Goal: Contribute content: Contribute content

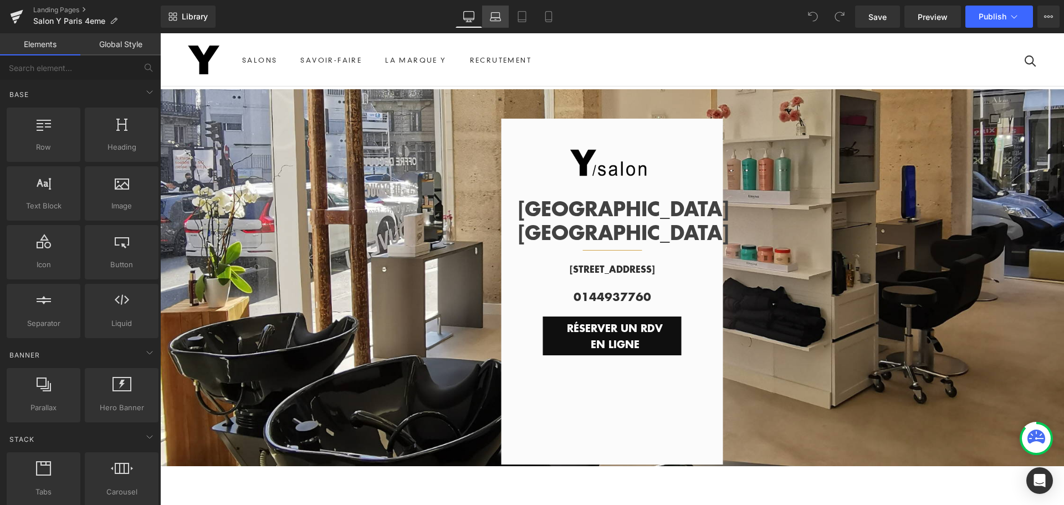
click at [493, 18] on icon at bounding box center [495, 16] width 11 height 11
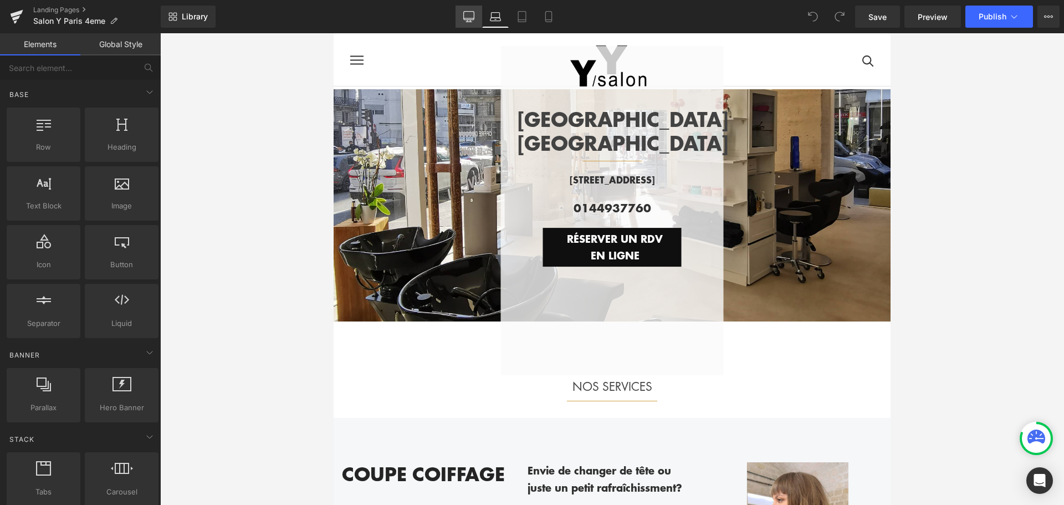
click at [473, 18] on icon at bounding box center [469, 18] width 11 height 0
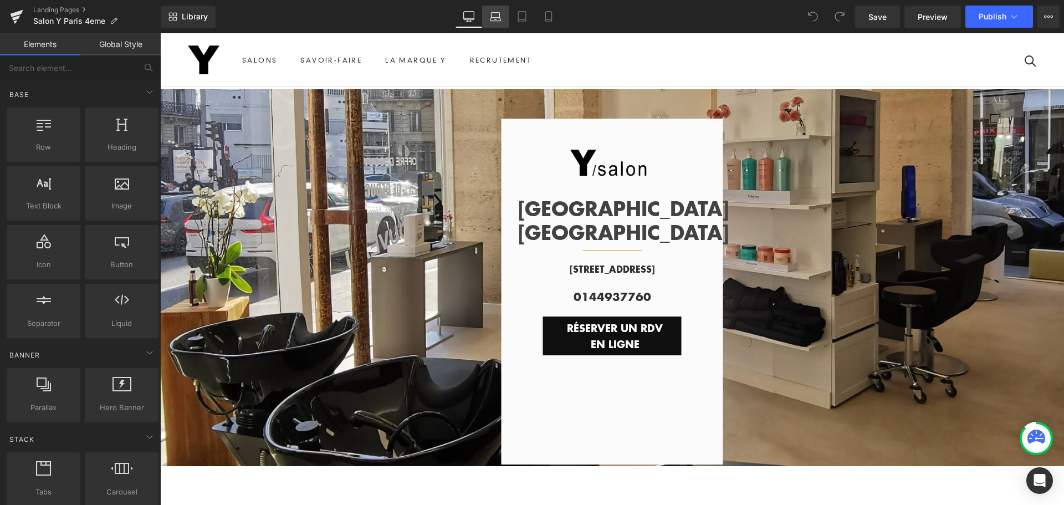
click at [499, 18] on icon at bounding box center [495, 16] width 11 height 11
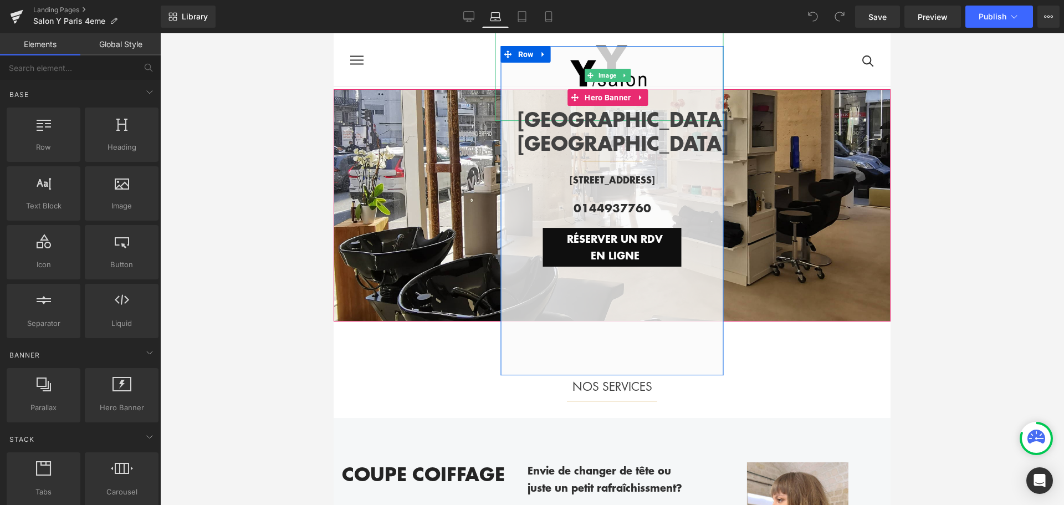
click at [608, 54] on img at bounding box center [609, 74] width 91 height 91
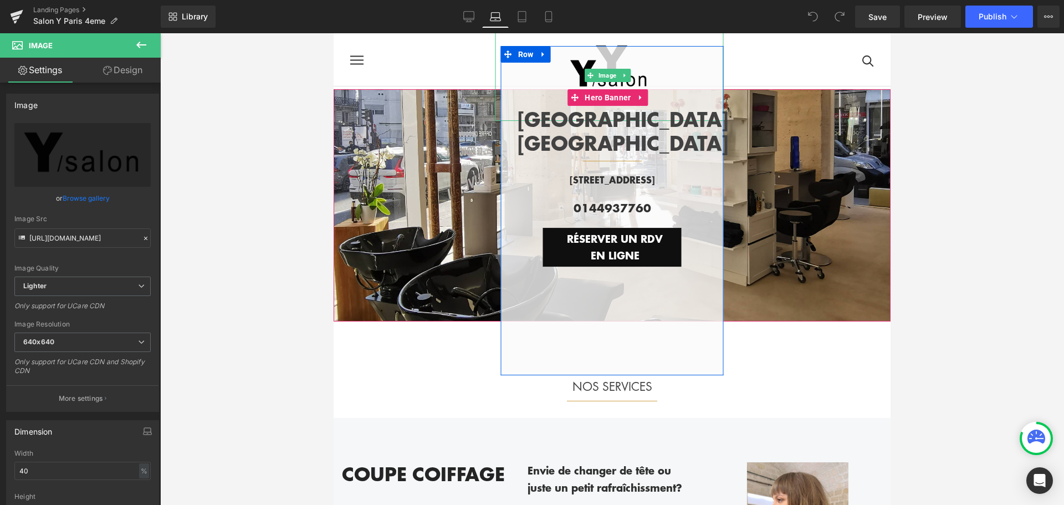
click at [637, 67] on img at bounding box center [609, 74] width 91 height 91
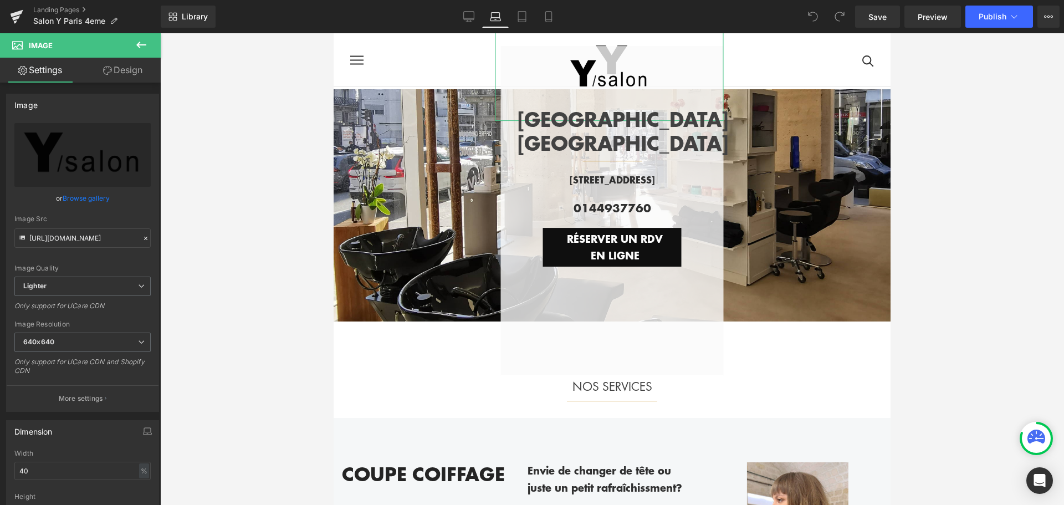
click at [134, 67] on link "Design" at bounding box center [123, 70] width 80 height 25
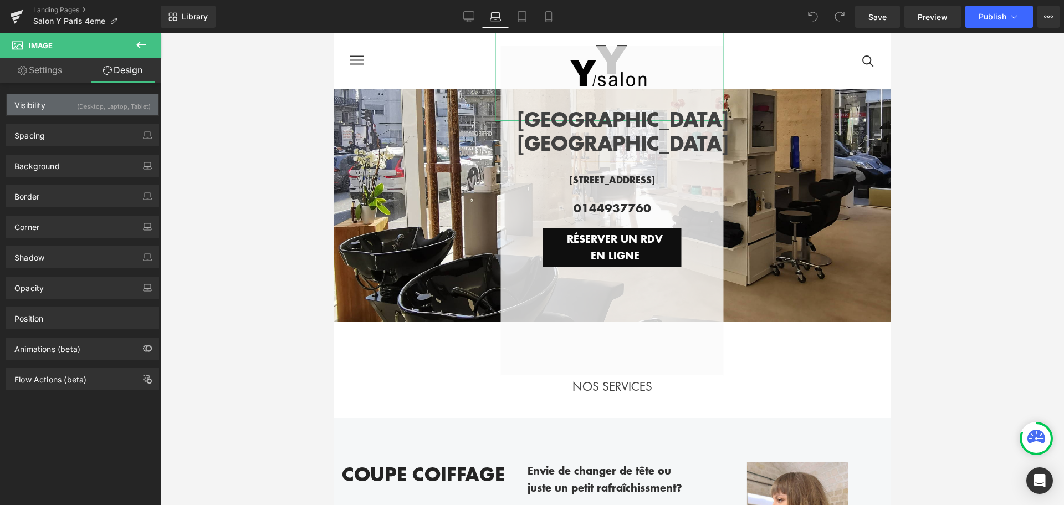
click at [93, 105] on div "(Desktop, Laptop, Tablet)" at bounding box center [114, 103] width 74 height 18
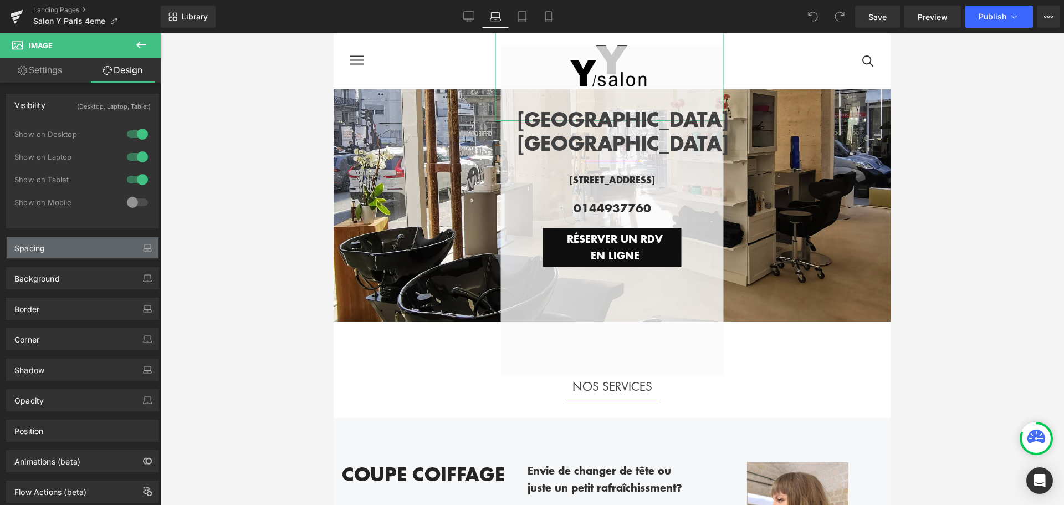
click at [83, 252] on div "Spacing" at bounding box center [83, 247] width 152 height 21
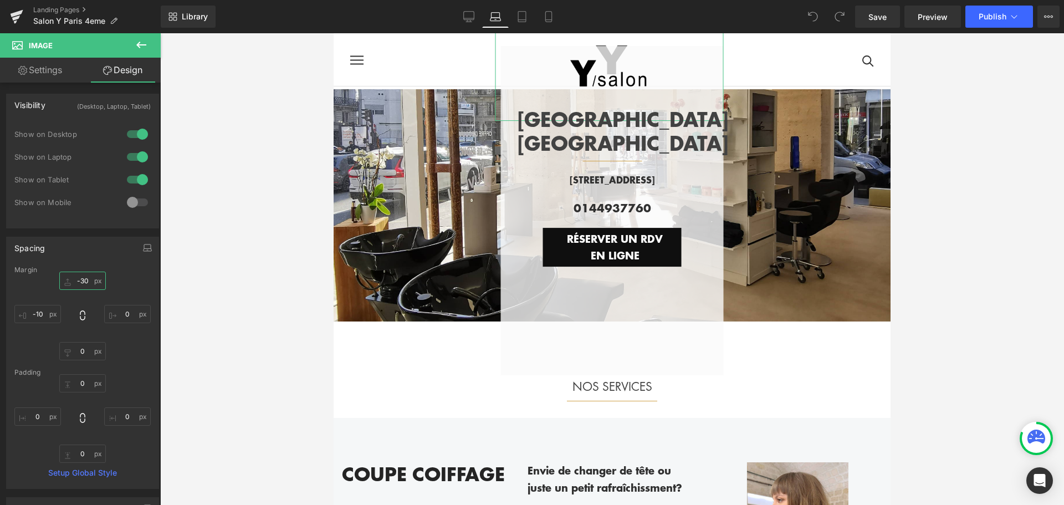
click at [83, 282] on input "text" at bounding box center [82, 281] width 47 height 18
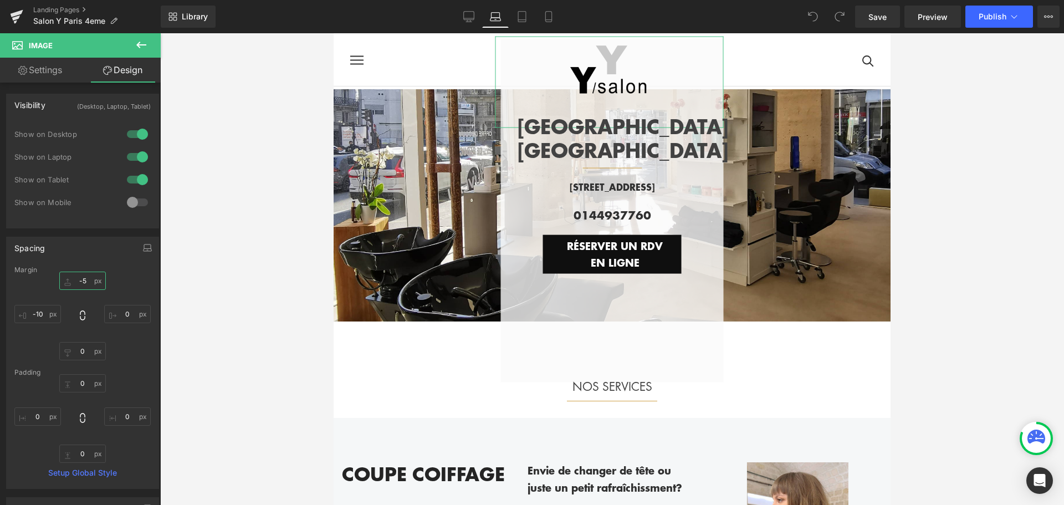
type input "-"
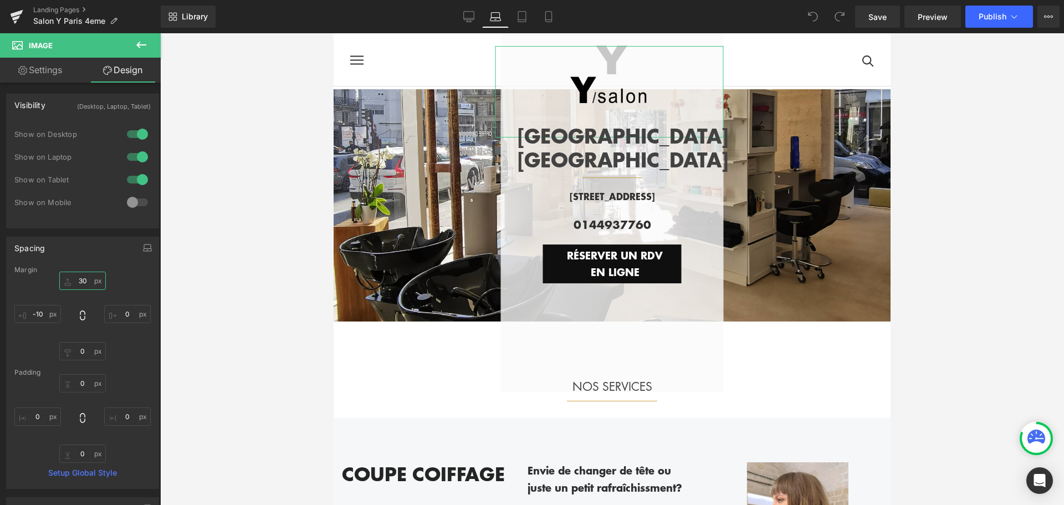
type input "3"
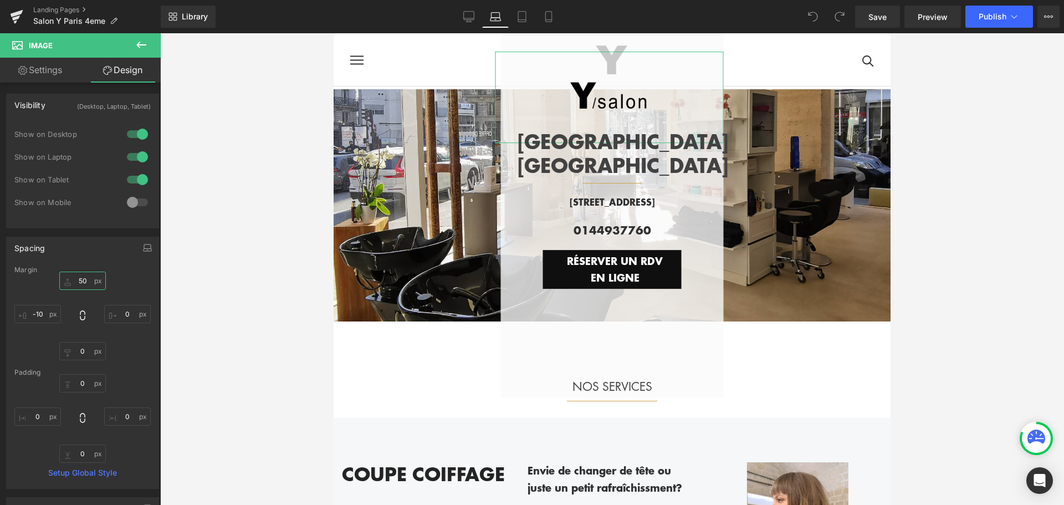
type input "5"
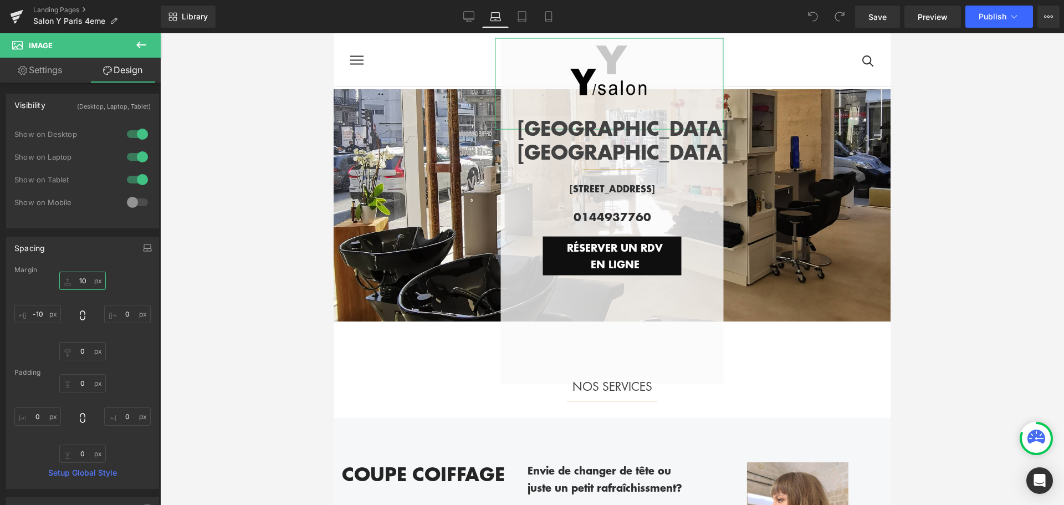
type input "100"
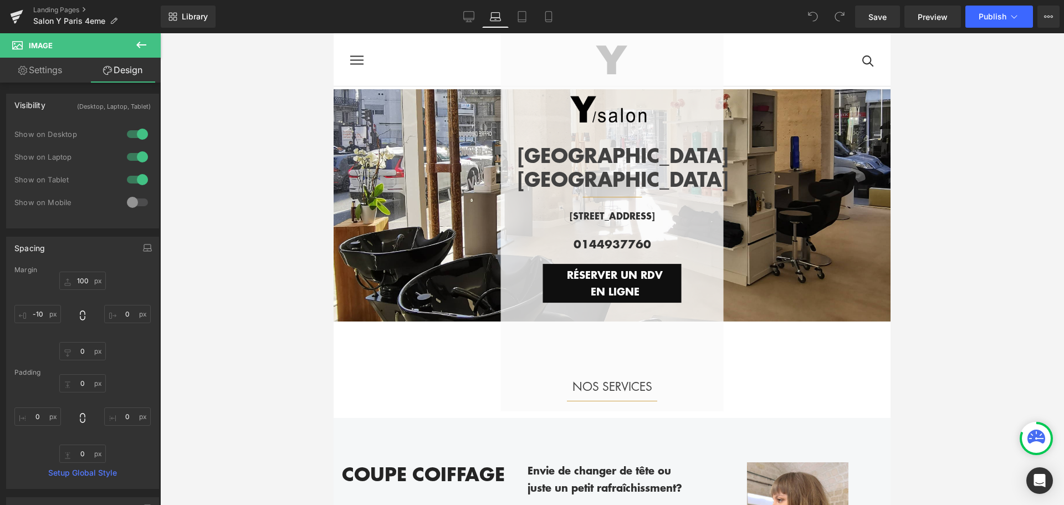
click at [937, 245] on div at bounding box center [612, 269] width 904 height 472
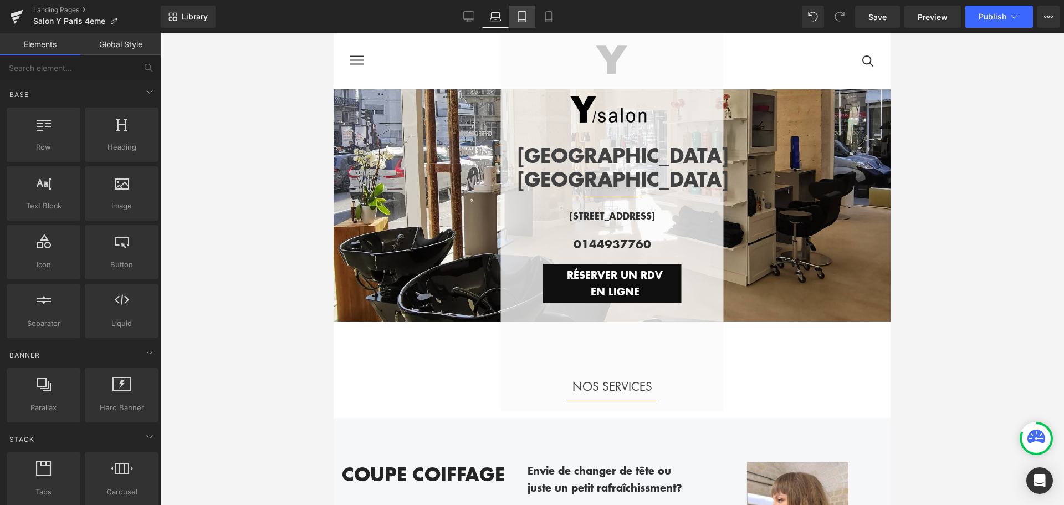
click at [532, 13] on link "Tablet" at bounding box center [522, 17] width 27 height 22
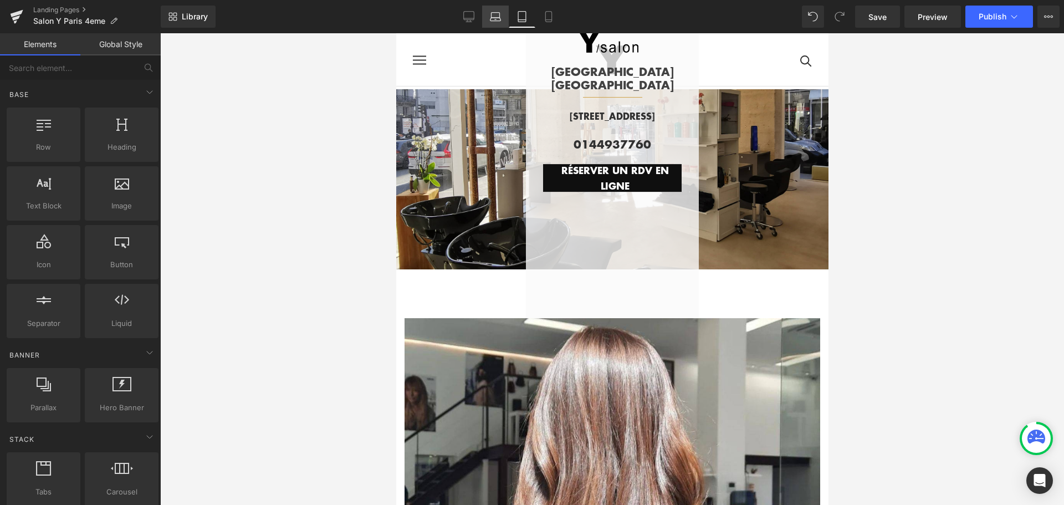
click at [497, 16] on icon at bounding box center [495, 16] width 11 height 11
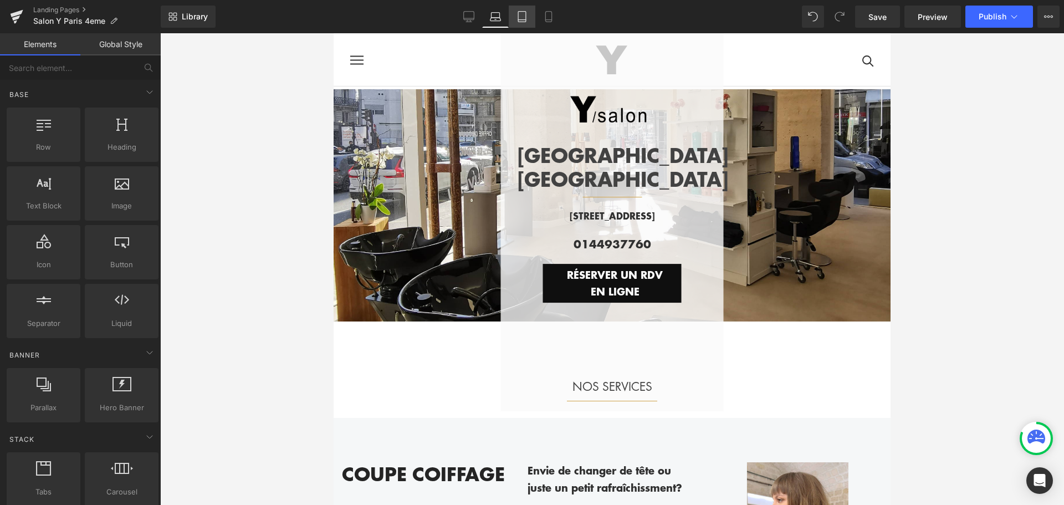
click at [526, 21] on icon at bounding box center [522, 16] width 11 height 11
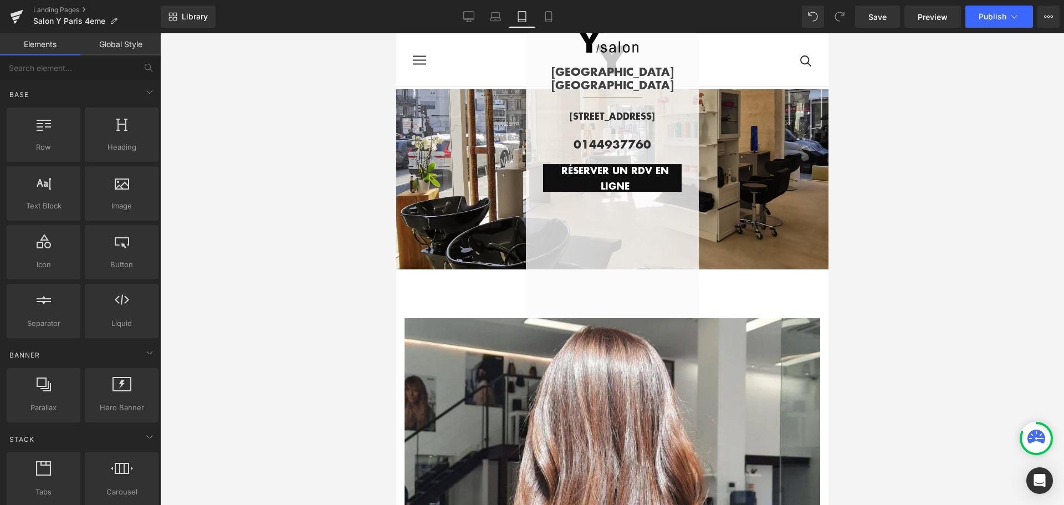
scroll to position [53, 0]
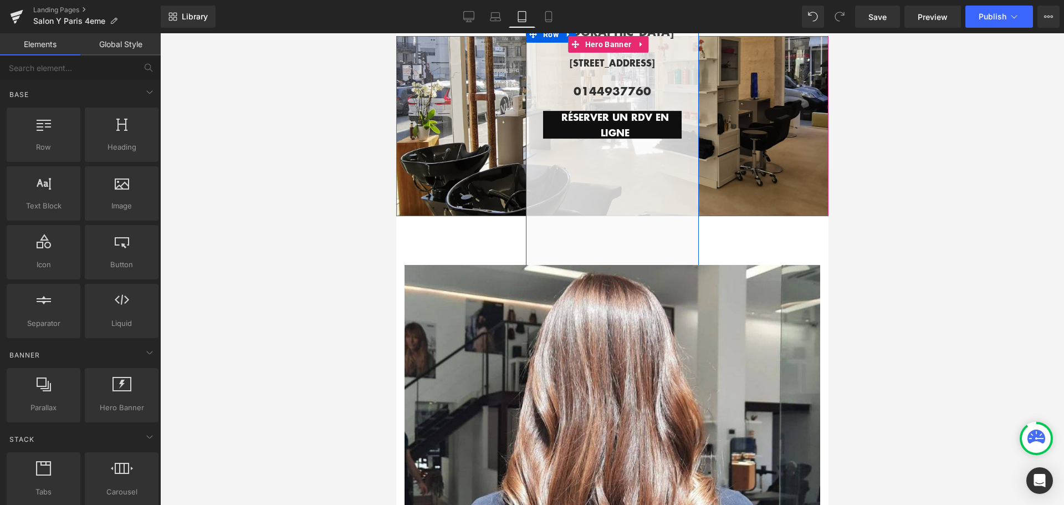
click at [591, 146] on div "[GEOGRAPHIC_DATA] HÔTEL DE VILLE Text Block Separator Row [STREET_ADDRESS][GEOG…" at bounding box center [611, 150] width 173 height 249
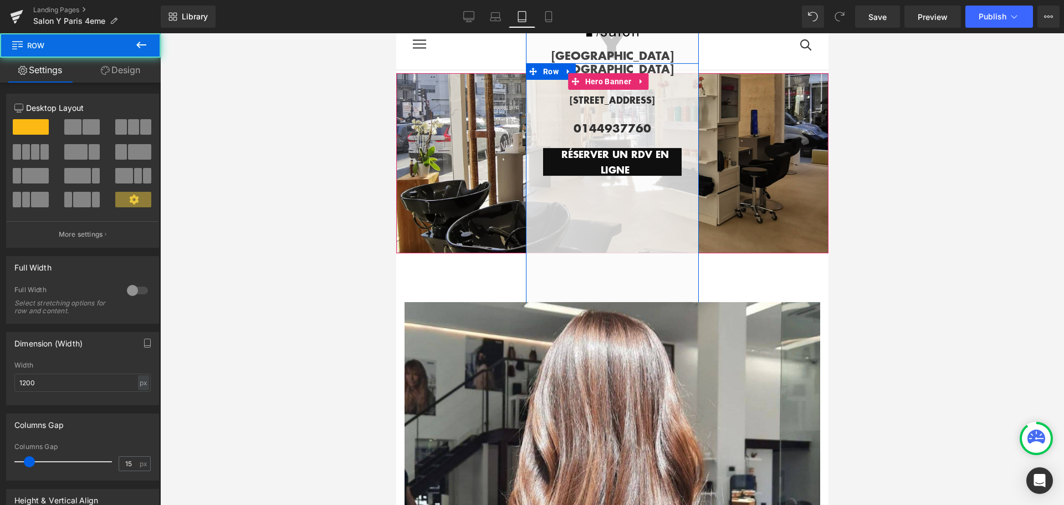
scroll to position [0, 0]
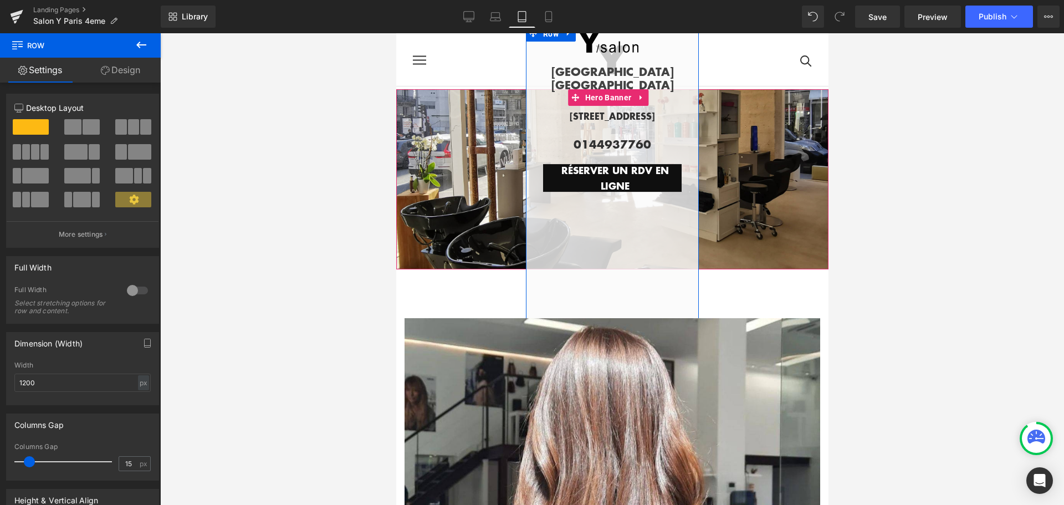
click at [557, 39] on span "Row" at bounding box center [550, 33] width 21 height 17
click at [121, 66] on link "Design" at bounding box center [120, 70] width 80 height 25
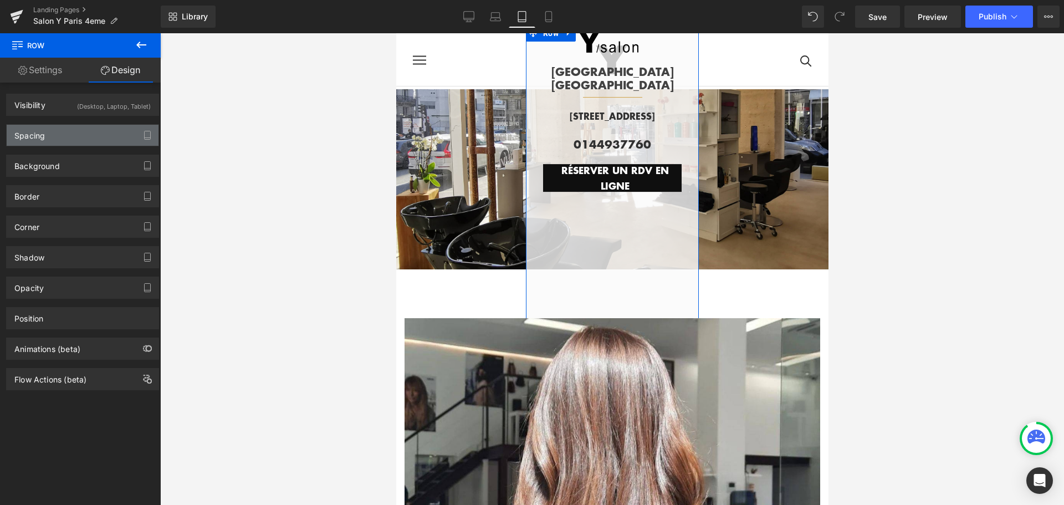
click at [94, 133] on div "Spacing" at bounding box center [83, 135] width 152 height 21
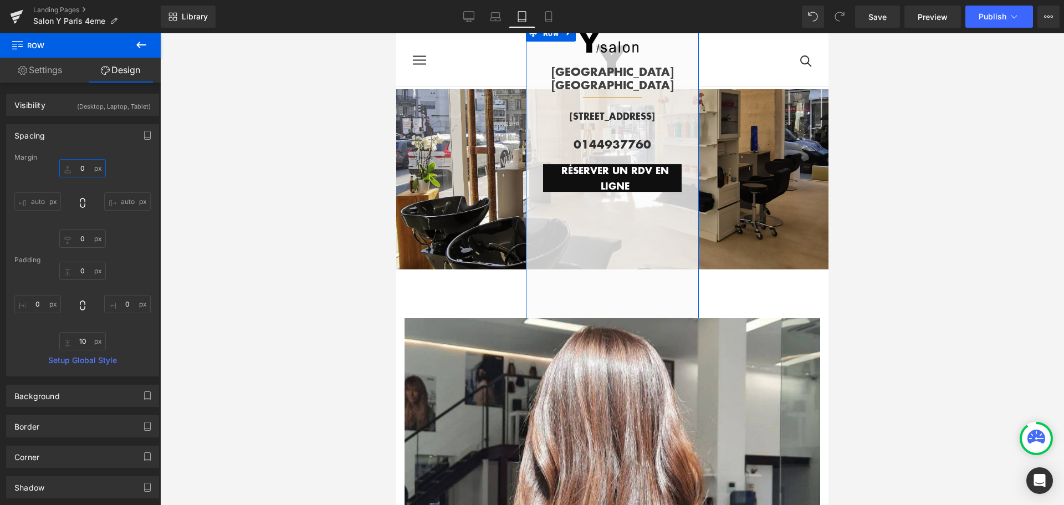
click at [82, 169] on input "text" at bounding box center [82, 168] width 47 height 18
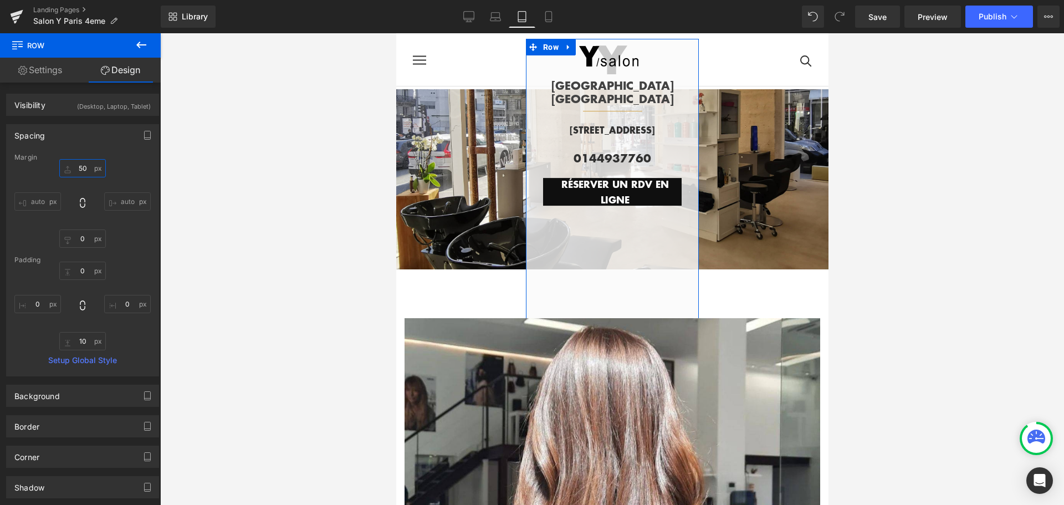
type input "5"
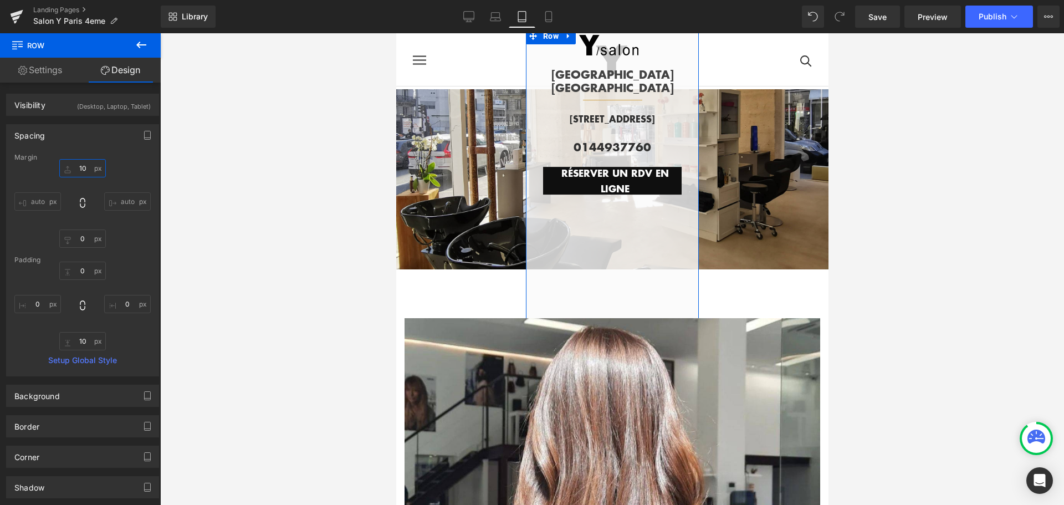
type input "1"
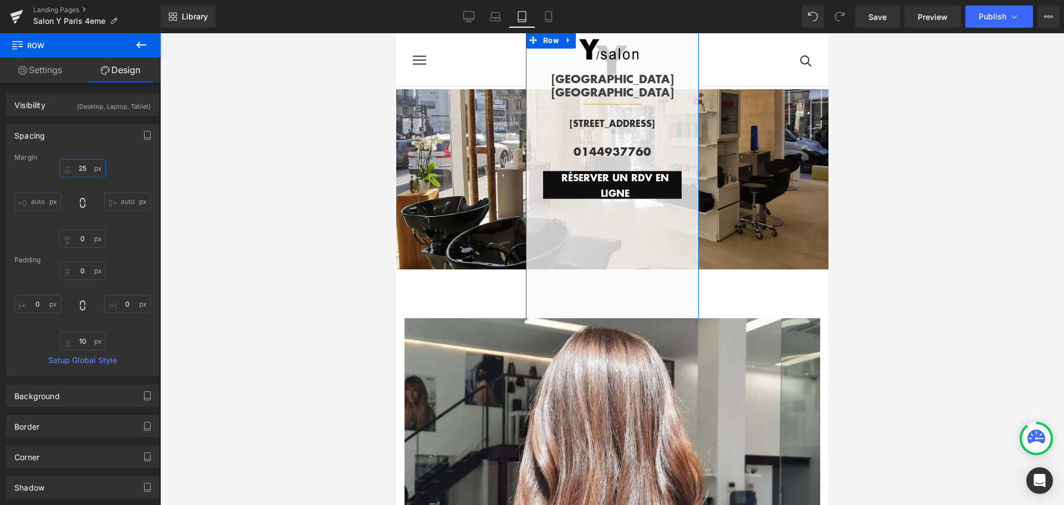
type input "250"
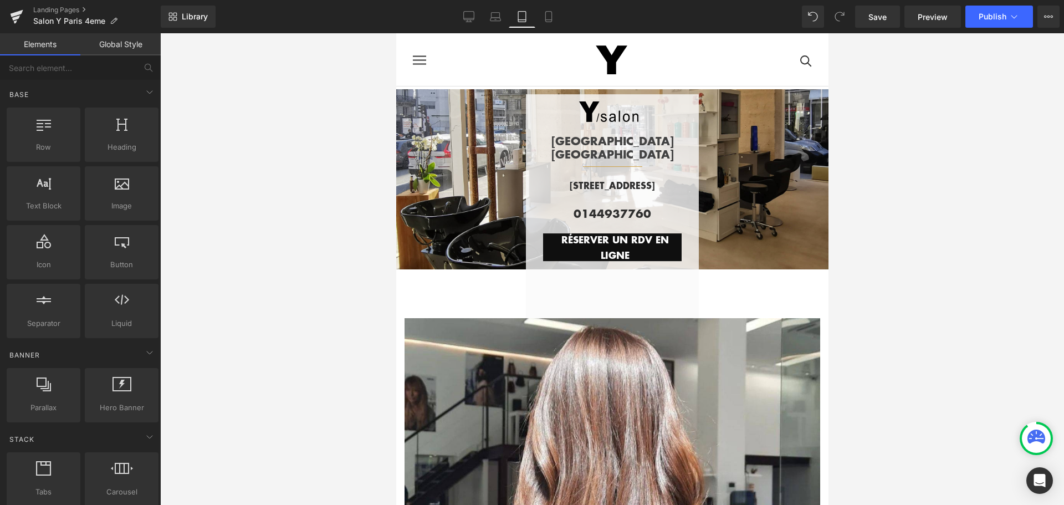
click at [959, 180] on div at bounding box center [612, 269] width 904 height 472
click at [492, 14] on icon at bounding box center [496, 15] width 8 height 5
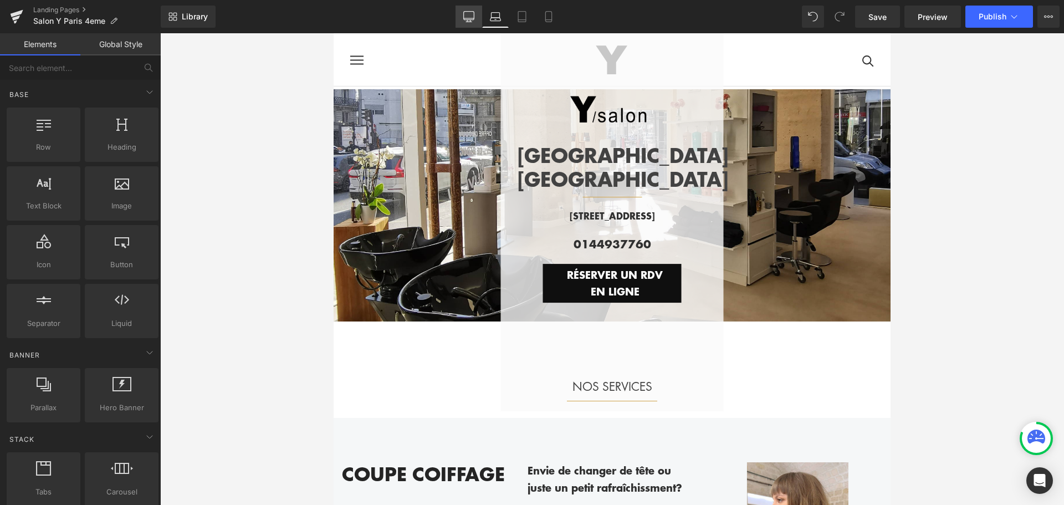
click at [473, 14] on icon at bounding box center [468, 16] width 11 height 11
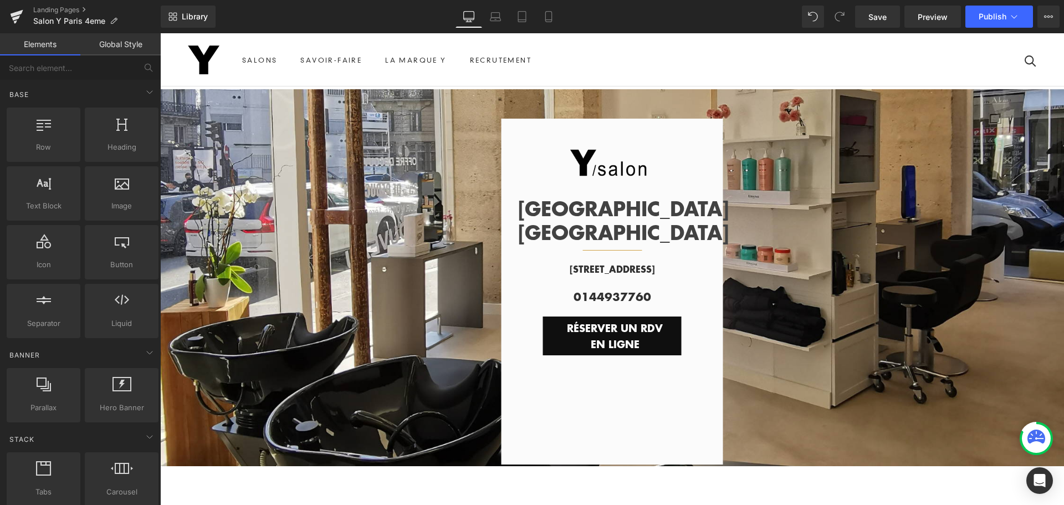
scroll to position [53, 0]
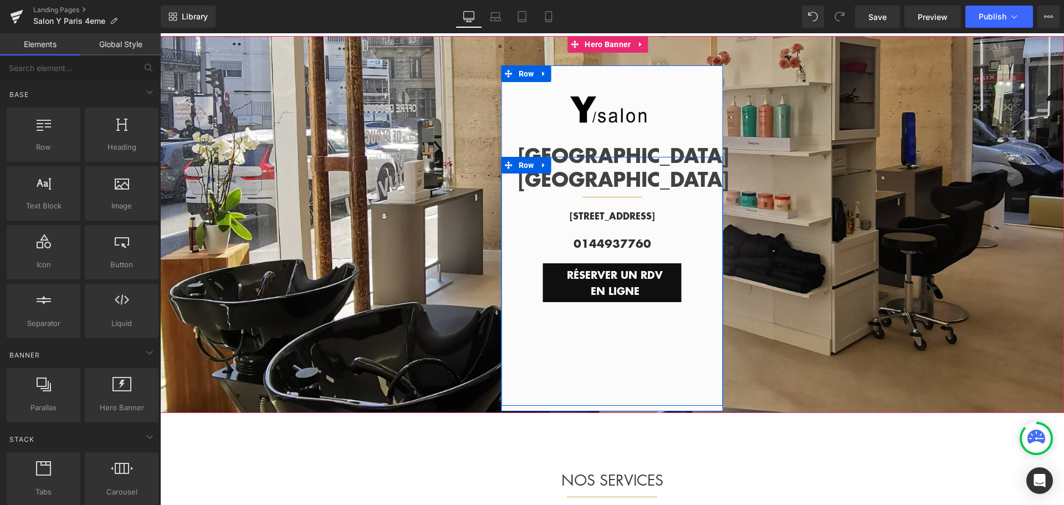
click at [528, 368] on div "[GEOGRAPHIC_DATA] HÔTEL DE VILLE Text Block Separator Row [STREET_ADDRESS][GEOG…" at bounding box center [613, 281] width 222 height 249
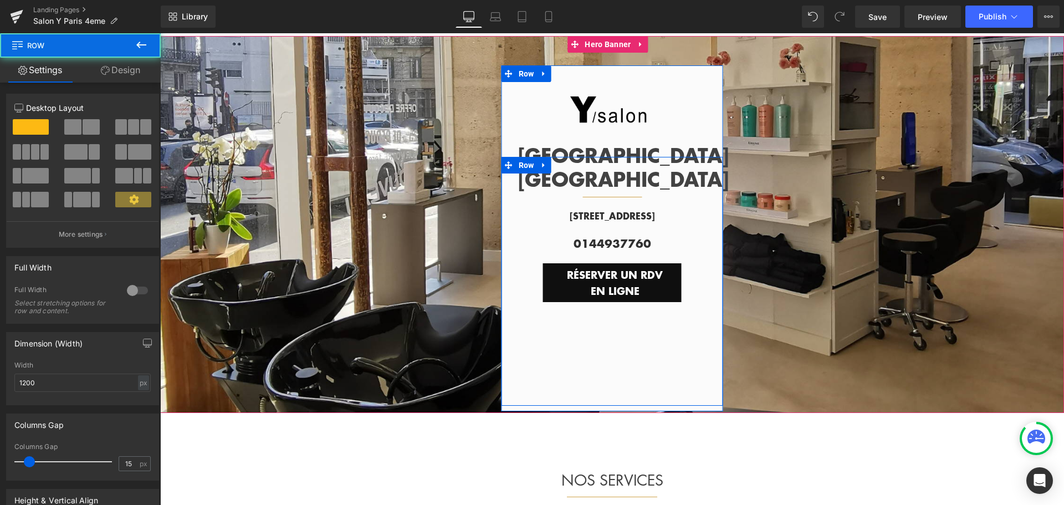
click at [573, 361] on div "[GEOGRAPHIC_DATA] HÔTEL DE VILLE Text Block Separator Row [STREET_ADDRESS][GEOG…" at bounding box center [613, 281] width 222 height 249
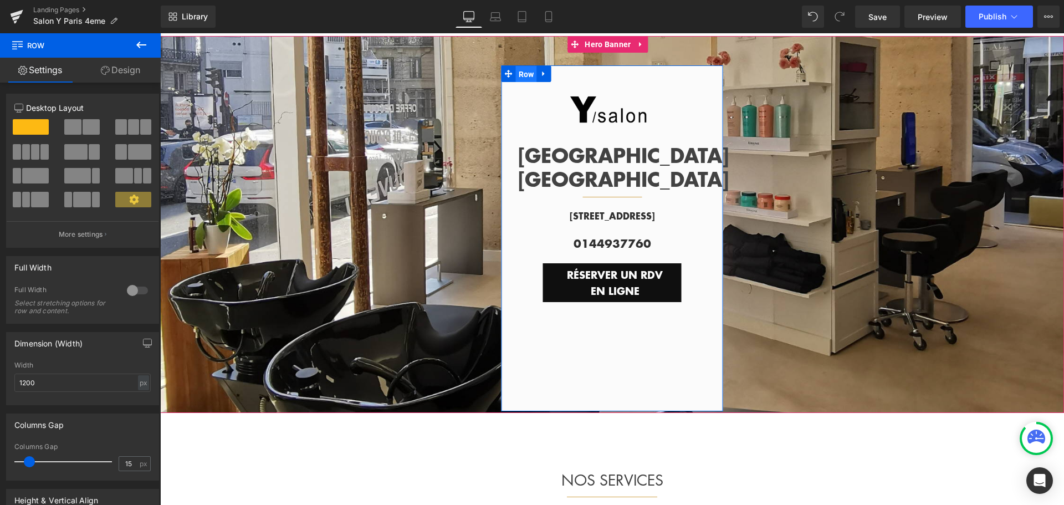
click at [526, 70] on span "Row" at bounding box center [526, 74] width 21 height 17
click at [115, 70] on link "Design" at bounding box center [120, 70] width 80 height 25
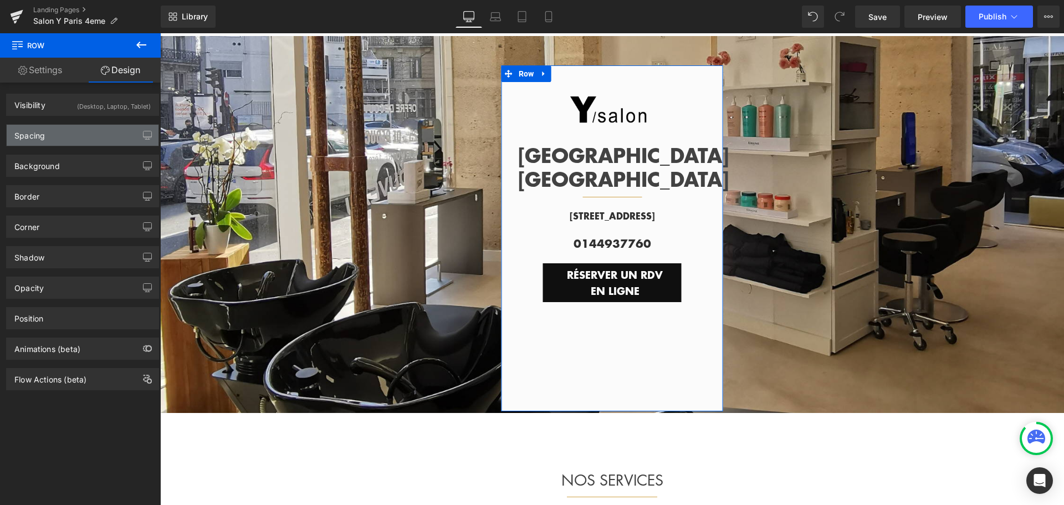
click at [83, 139] on div "Spacing" at bounding box center [83, 135] width 152 height 21
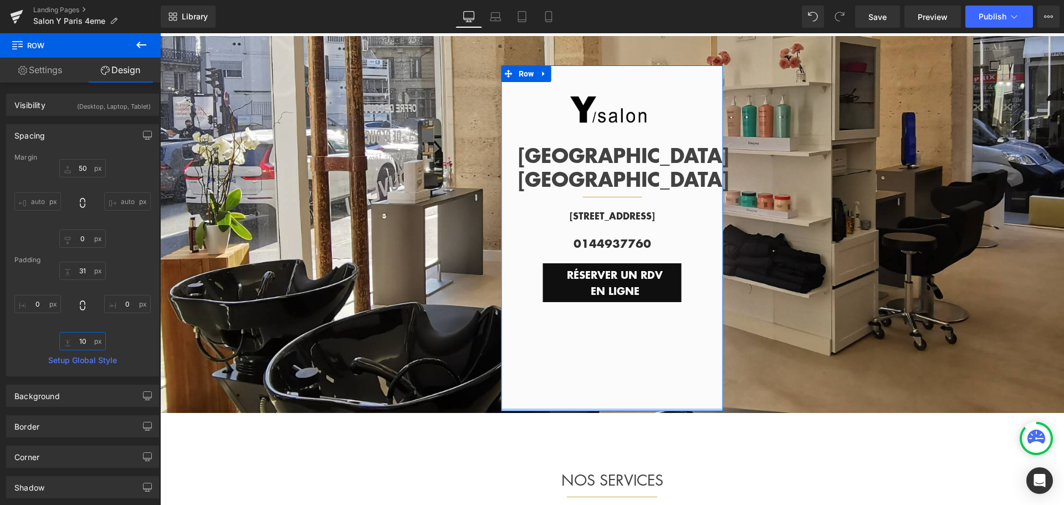
click at [83, 340] on input "10" at bounding box center [82, 341] width 47 height 18
type input "0"
click at [83, 341] on input "-30" at bounding box center [82, 341] width 47 height 18
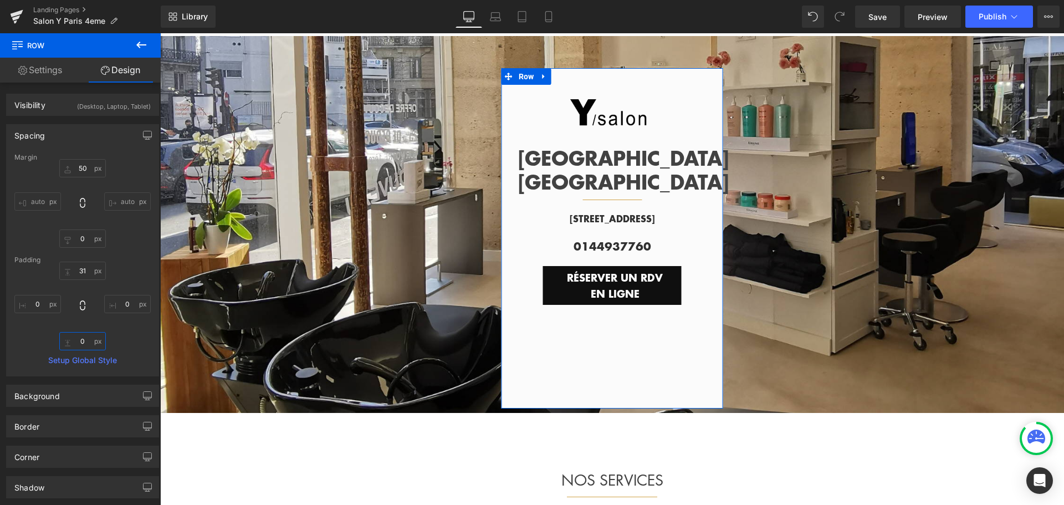
type input "0"
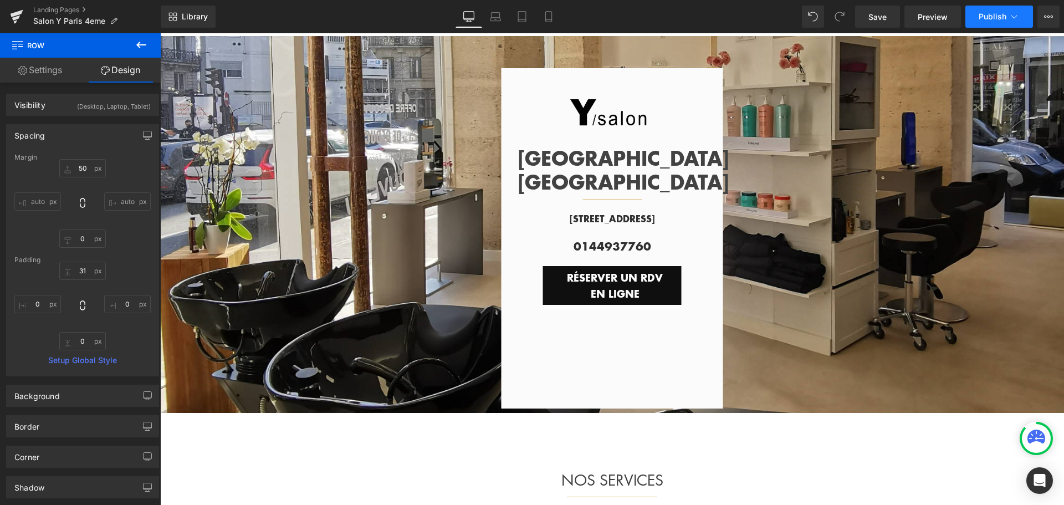
click at [986, 13] on span "Publish" at bounding box center [993, 16] width 28 height 9
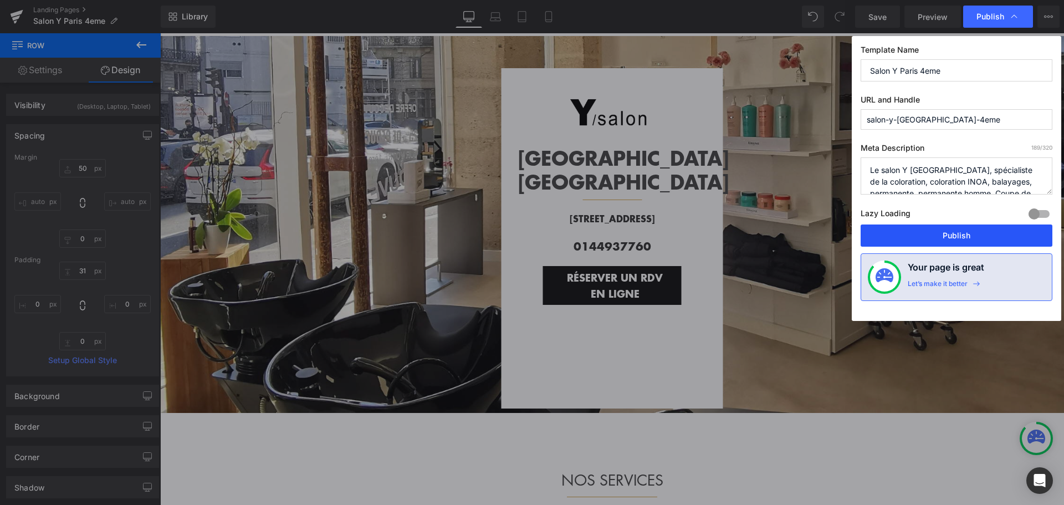
drag, startPoint x: 967, startPoint y: 231, endPoint x: 803, endPoint y: 206, distance: 165.5
click at [967, 231] on button "Publish" at bounding box center [957, 235] width 192 height 22
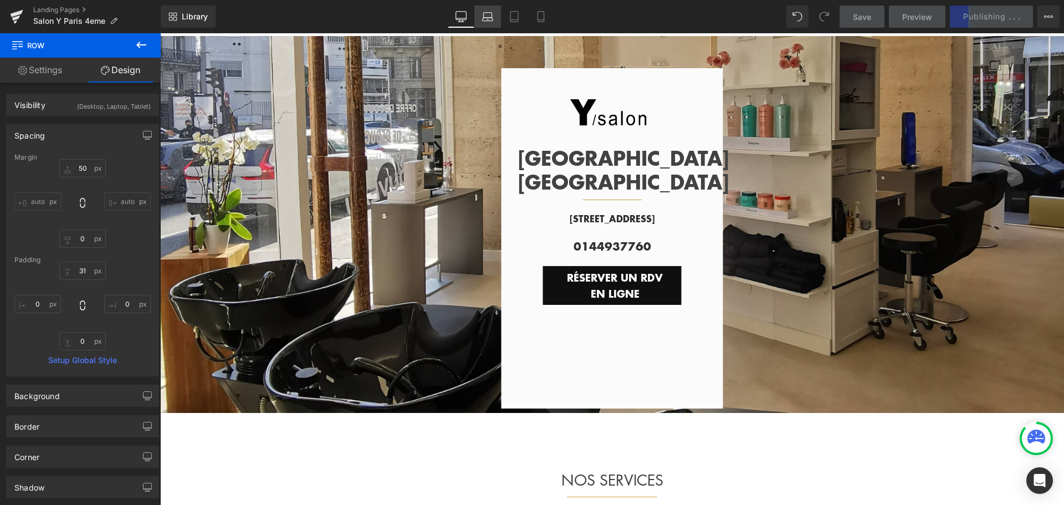
click at [485, 14] on icon at bounding box center [487, 16] width 11 height 11
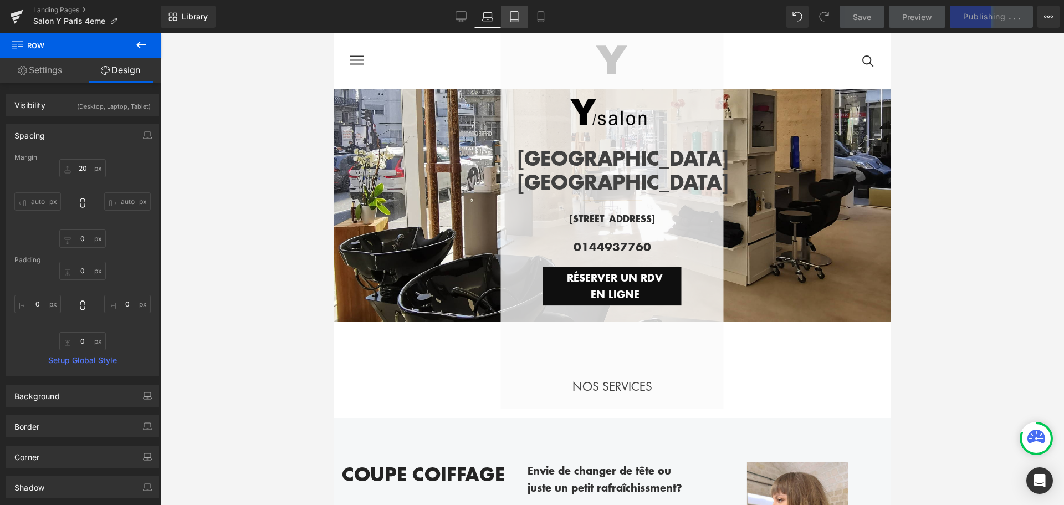
click at [515, 17] on icon at bounding box center [514, 16] width 11 height 11
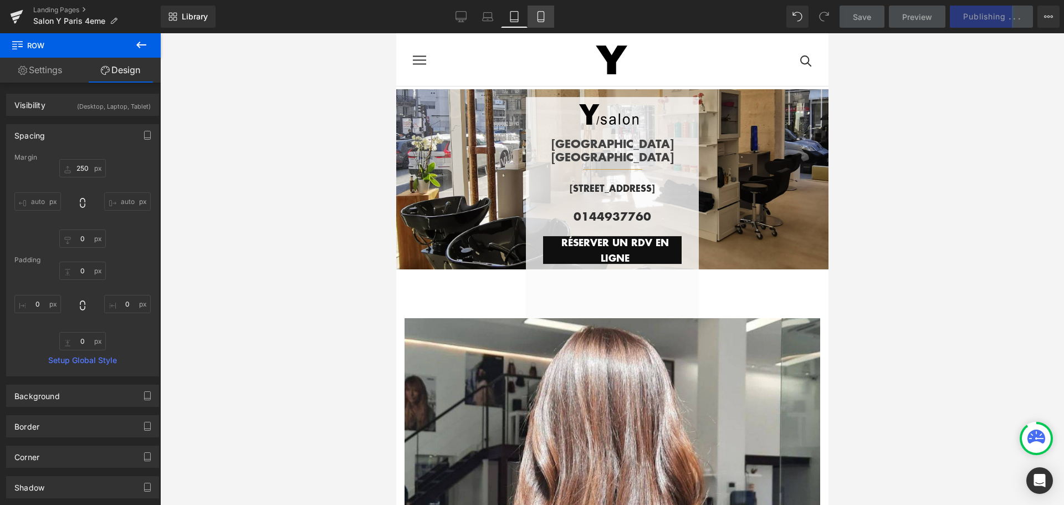
click at [540, 20] on icon at bounding box center [541, 20] width 6 height 0
